Goal: Find specific page/section: Find specific page/section

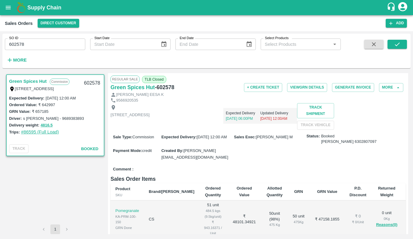
click at [55, 132] on link "#86595 (Full Load)" at bounding box center [40, 131] width 38 height 5
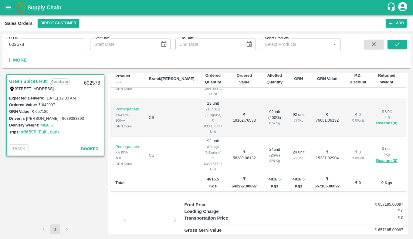
scroll to position [157, 0]
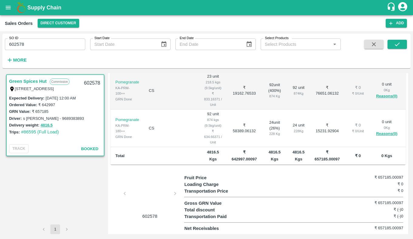
click at [153, 206] on div at bounding box center [149, 195] width 45 height 32
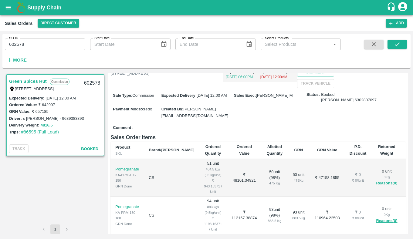
scroll to position [0, 0]
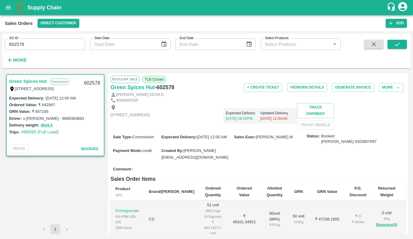
click at [402, 155] on div "Sale Type : Commission Expected Delivery : 25 Aug 2025, 12:00 AM Sales Exec : B…" at bounding box center [257, 147] width 295 height 35
drag, startPoint x: 375, startPoint y: 160, endPoint x: 359, endPoint y: 166, distance: 17.3
click at [359, 145] on div "Status: Booked Siva Prakash 6302807097" at bounding box center [354, 138] width 97 height 11
drag, startPoint x: 371, startPoint y: 162, endPoint x: 320, endPoint y: 162, distance: 50.3
click at [320, 145] on div "Status: Booked Siva Prakash 6302807097" at bounding box center [354, 138] width 97 height 11
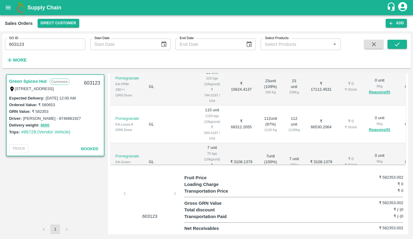
scroll to position [157, 0]
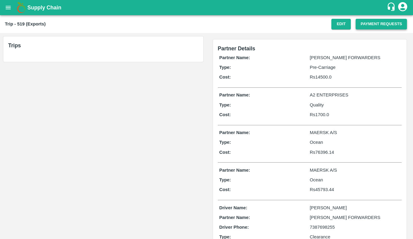
click at [393, 28] on button "Payment Requests" at bounding box center [380, 24] width 51 height 11
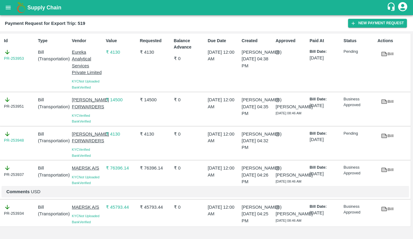
scroll to position [6, 0]
